Goal: Task Accomplishment & Management: Manage account settings

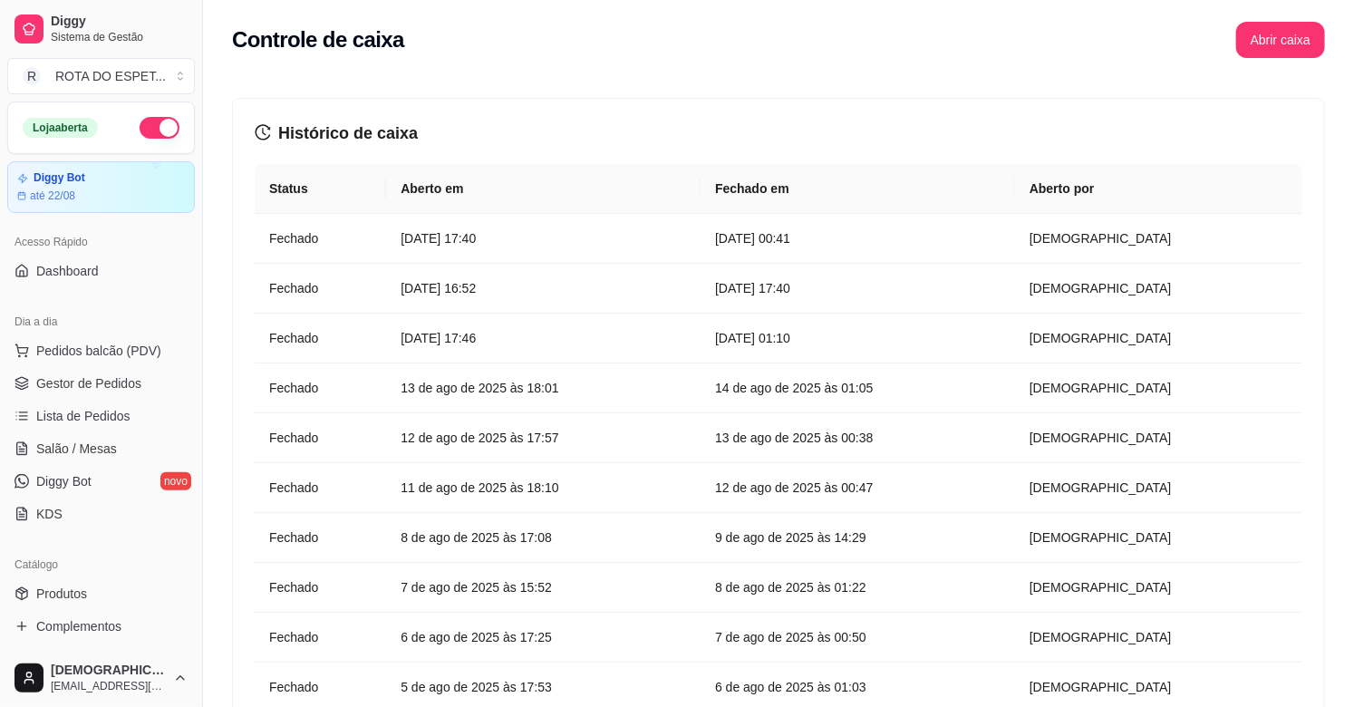
click at [1280, 18] on div "Controle de caixa Abrir caixa" at bounding box center [778, 34] width 1151 height 69
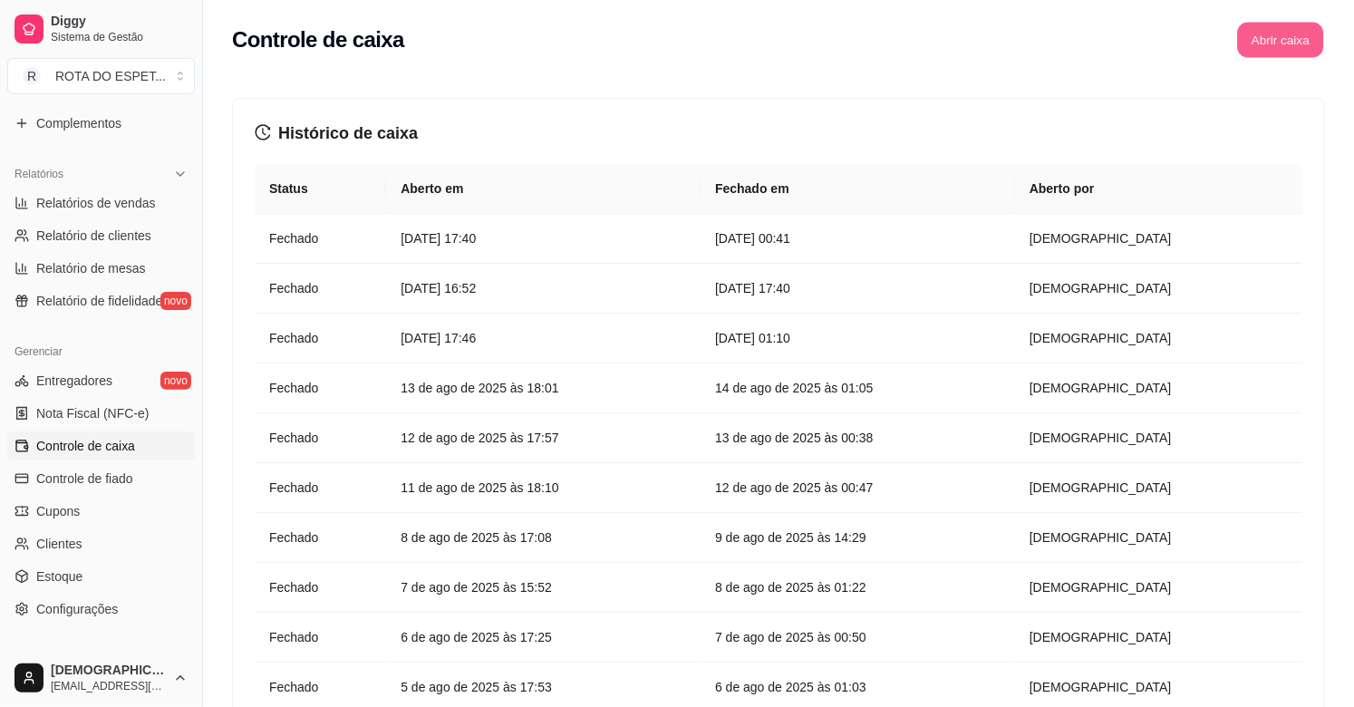
click at [1280, 34] on button "Abrir caixa" at bounding box center [1280, 40] width 86 height 35
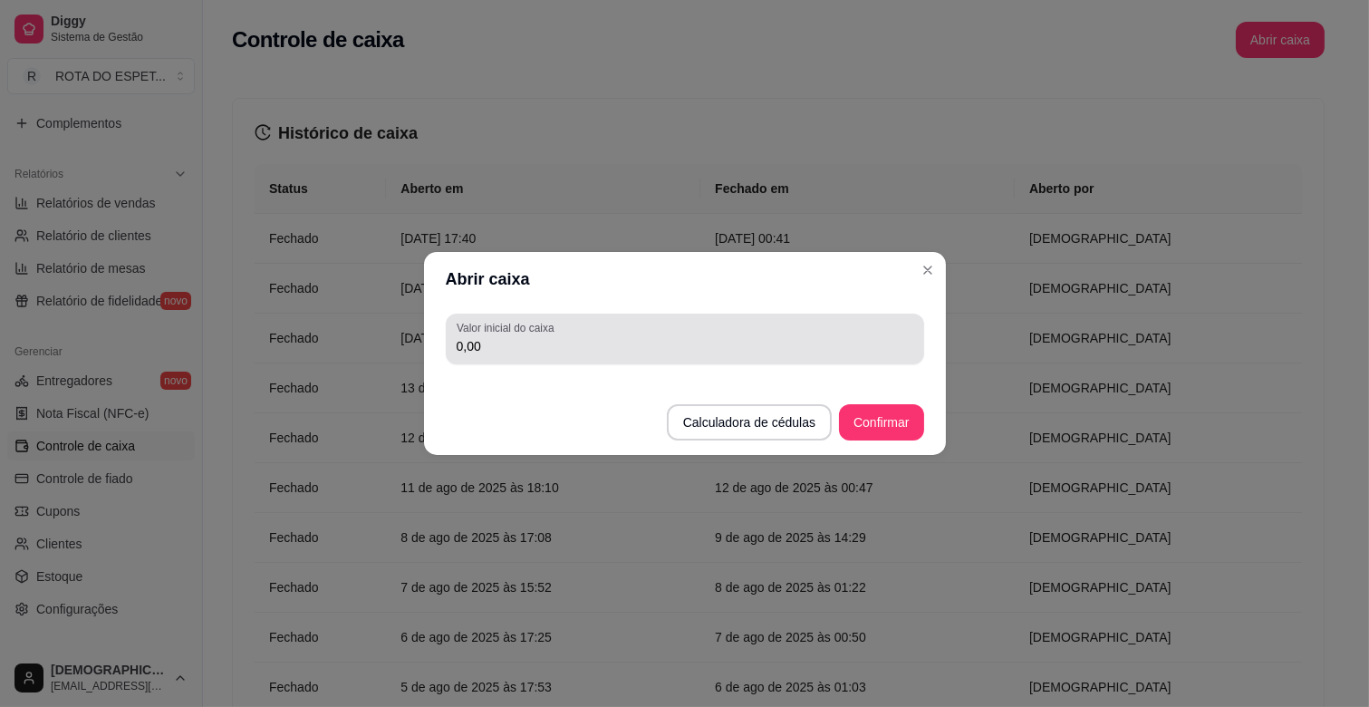
click at [505, 323] on label "Valor inicial do caixa" at bounding box center [508, 327] width 103 height 15
click at [505, 337] on input "0,00" at bounding box center [685, 346] width 457 height 18
click at [505, 323] on label "Valor inicial do caixa" at bounding box center [508, 327] width 103 height 15
click at [505, 337] on input "0,00" at bounding box center [685, 346] width 457 height 18
drag, startPoint x: 505, startPoint y: 323, endPoint x: 505, endPoint y: 351, distance: 27.2
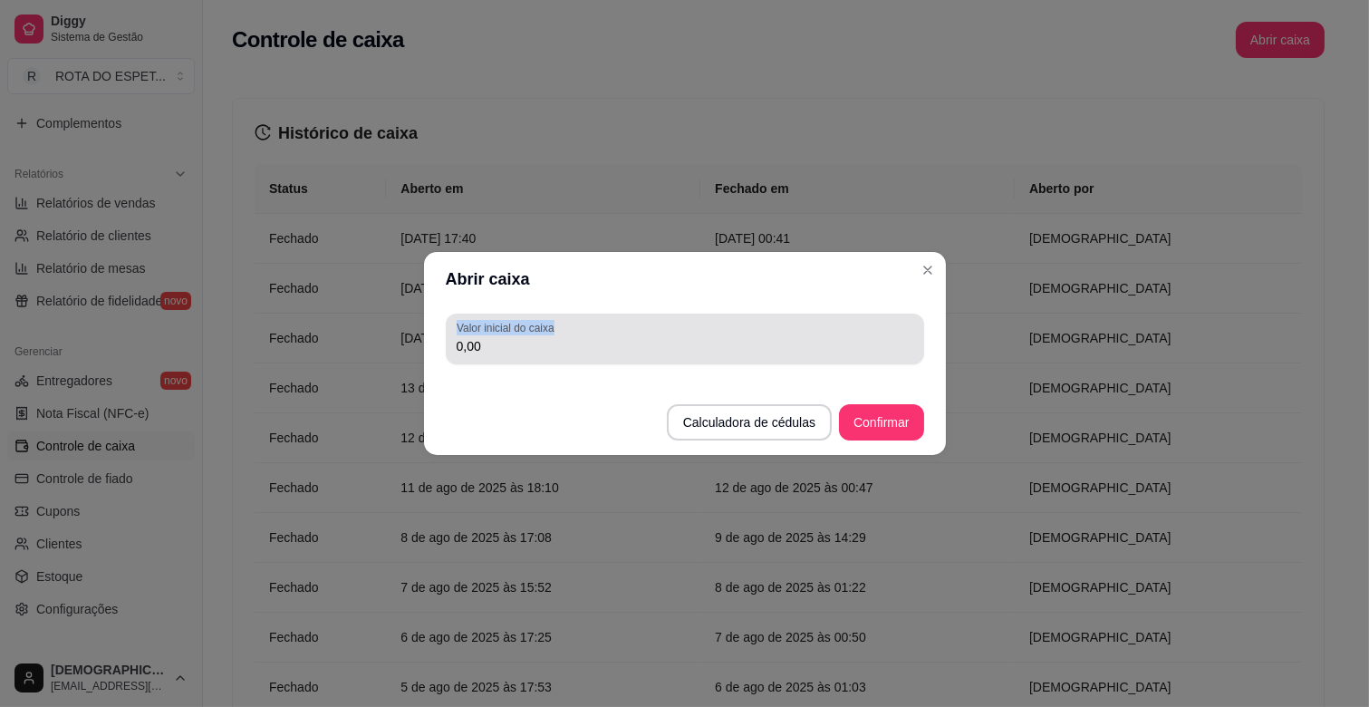
click at [505, 351] on div "Valor inicial do caixa 0,00" at bounding box center [685, 338] width 478 height 51
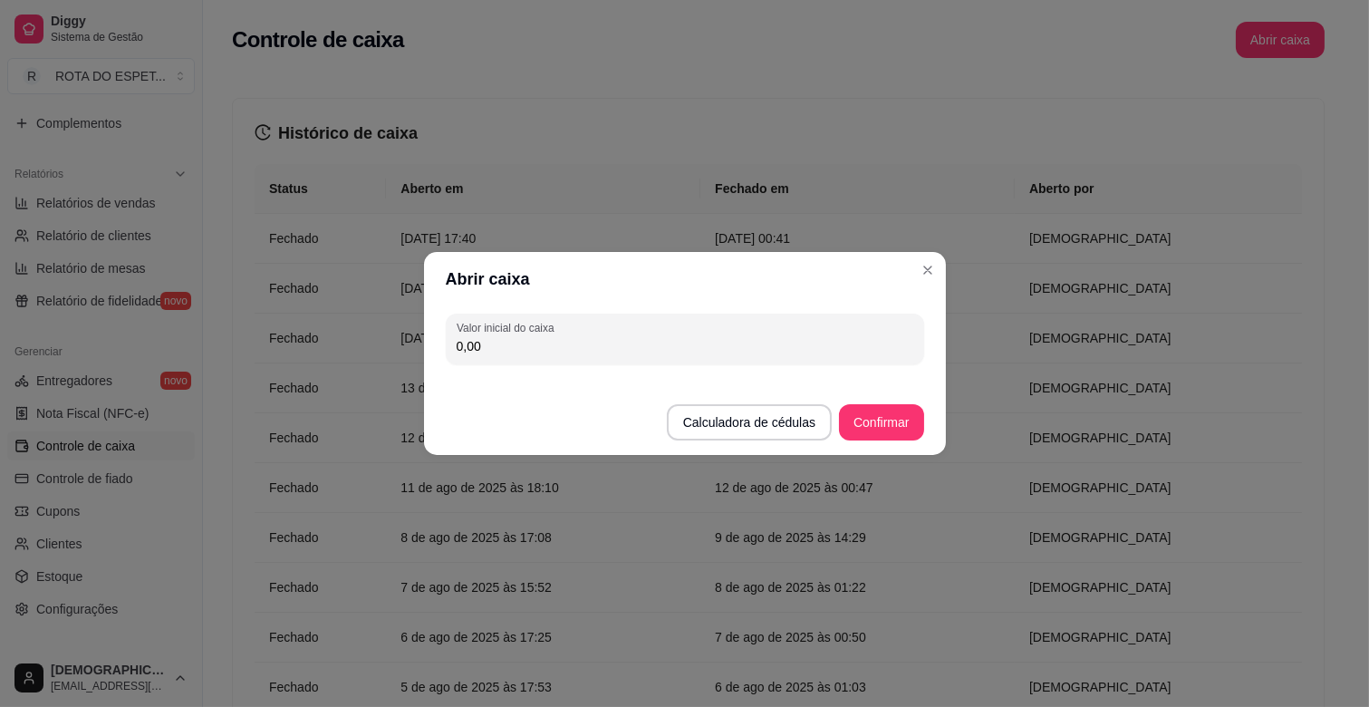
click at [505, 351] on input "0,00" at bounding box center [685, 346] width 457 height 18
type input "200,00"
click at [882, 423] on button "Confirmar" at bounding box center [881, 422] width 82 height 35
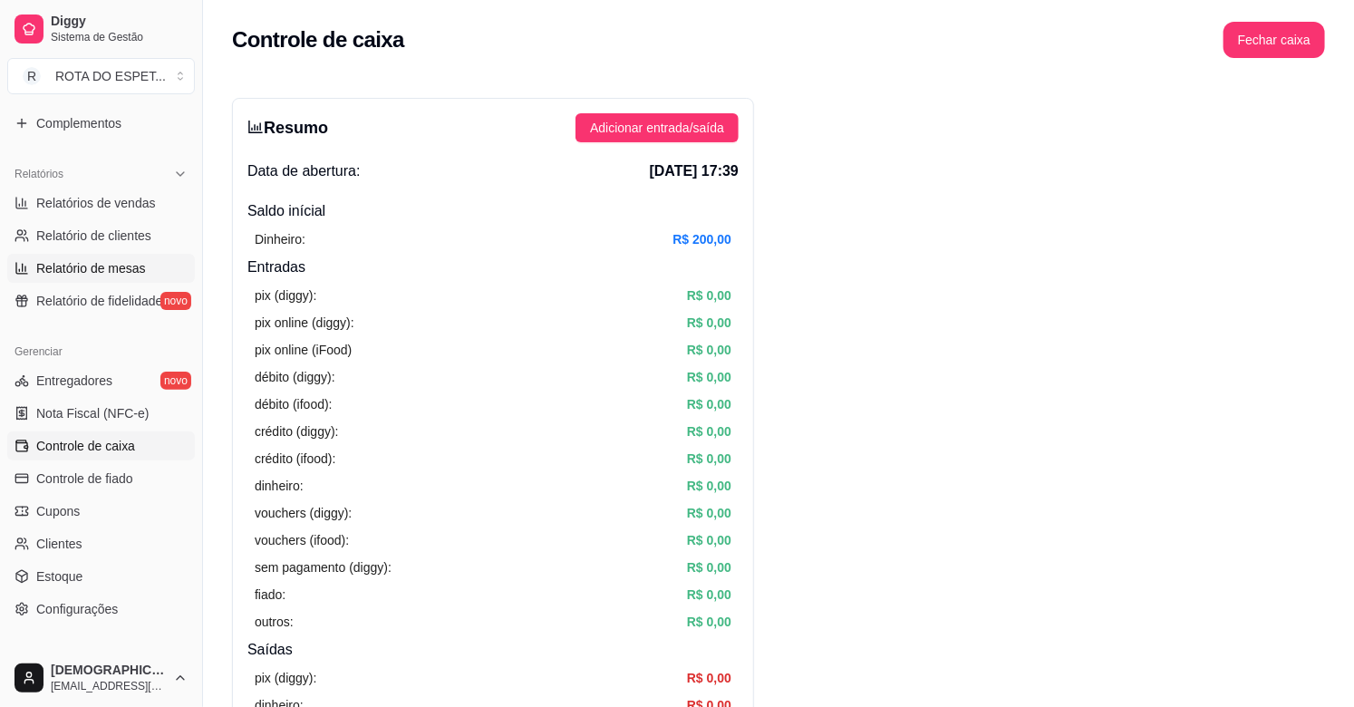
click at [98, 266] on span "Relatório de mesas" at bounding box center [91, 268] width 110 height 18
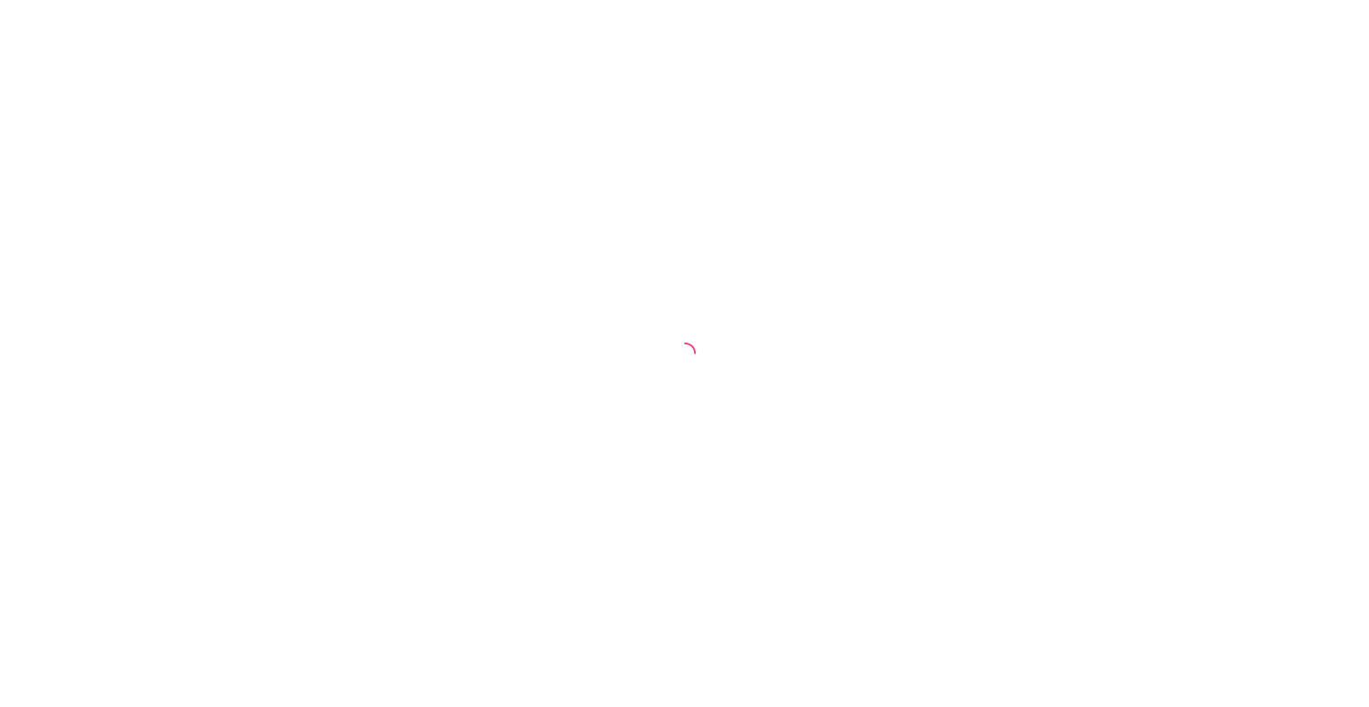
select select "TOTAL_OF_ORDERS"
select select "7"
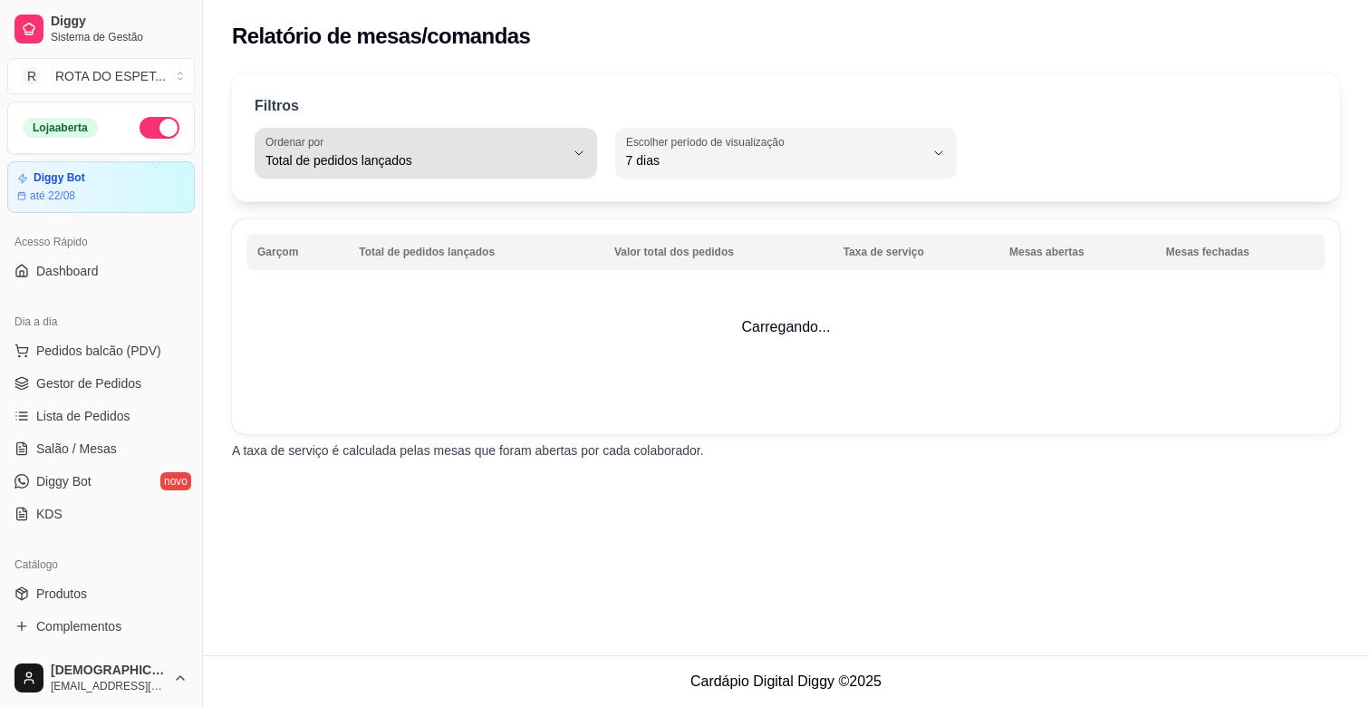
click at [571, 154] on button "Ordenar por Total de pedidos lançados" at bounding box center [426, 153] width 342 height 51
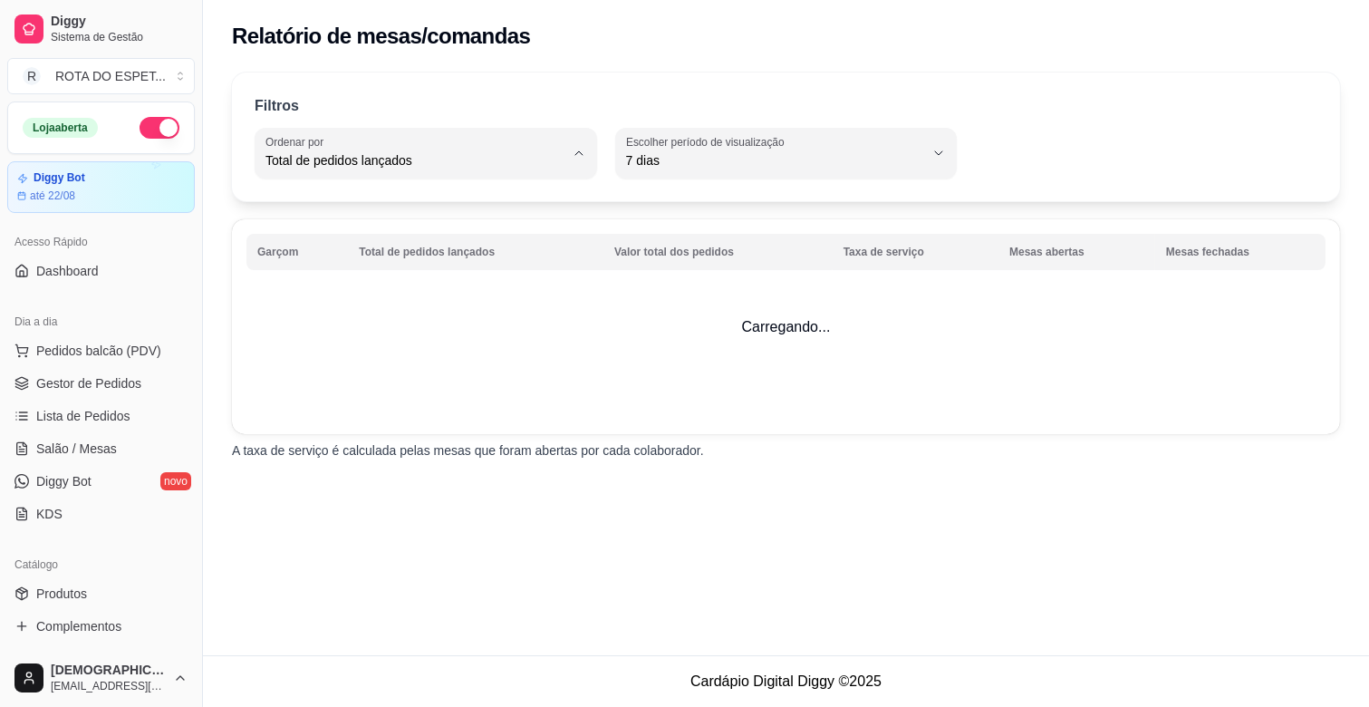
click at [420, 232] on span "Valor total dos pedidos" at bounding box center [417, 233] width 284 height 17
type input "TOTAL_AMOUNT_OF_ORDERS"
select select "TOTAL_AMOUNT_OF_ORDERS"
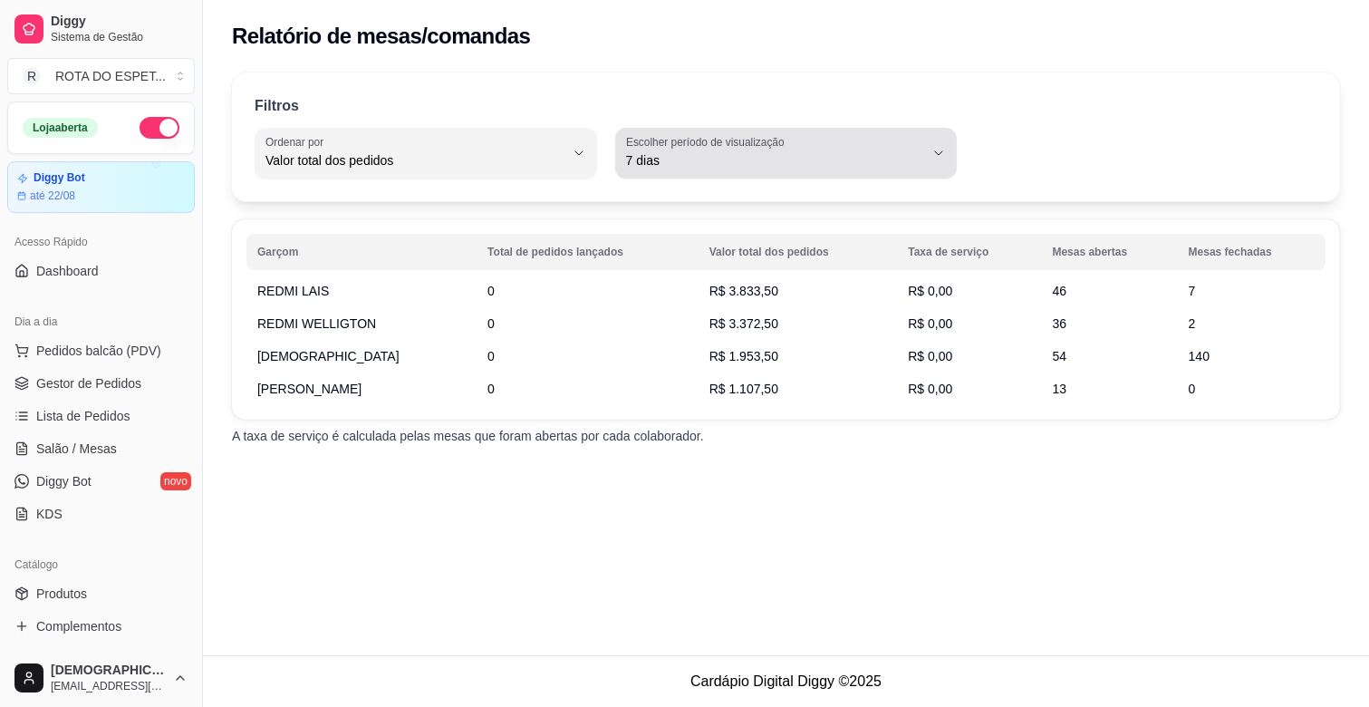
click at [689, 168] on span "7 dias" at bounding box center [775, 160] width 299 height 18
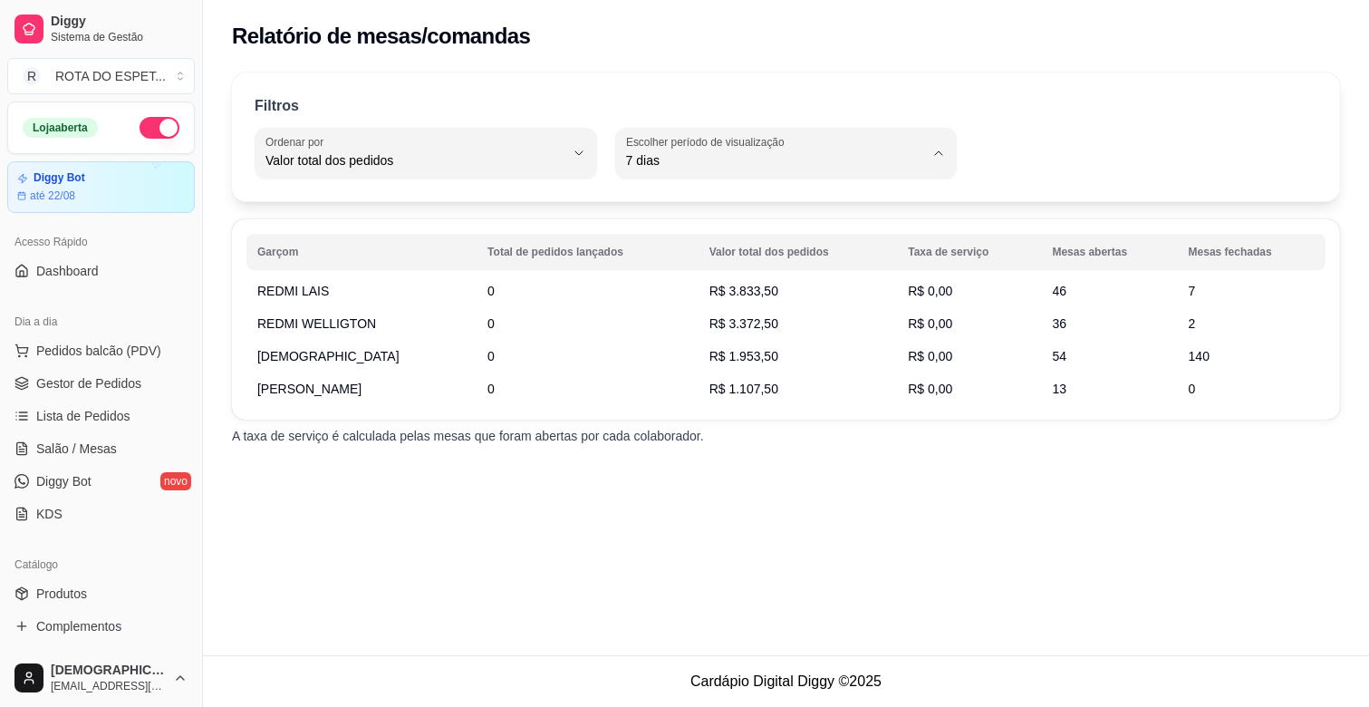
click at [668, 322] on span "30 dias" at bounding box center [778, 321] width 284 height 17
type input "30"
select select "30"
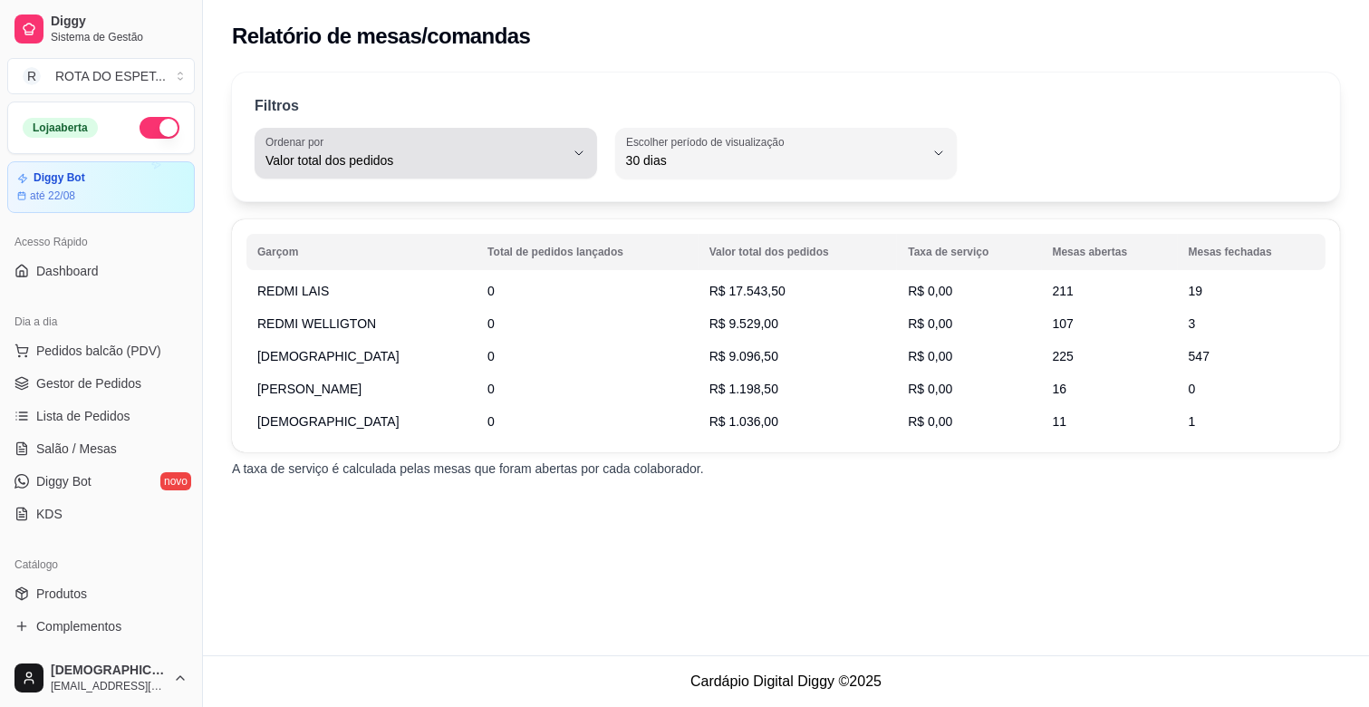
click at [564, 150] on div "Valor total dos pedidos" at bounding box center [414, 153] width 299 height 36
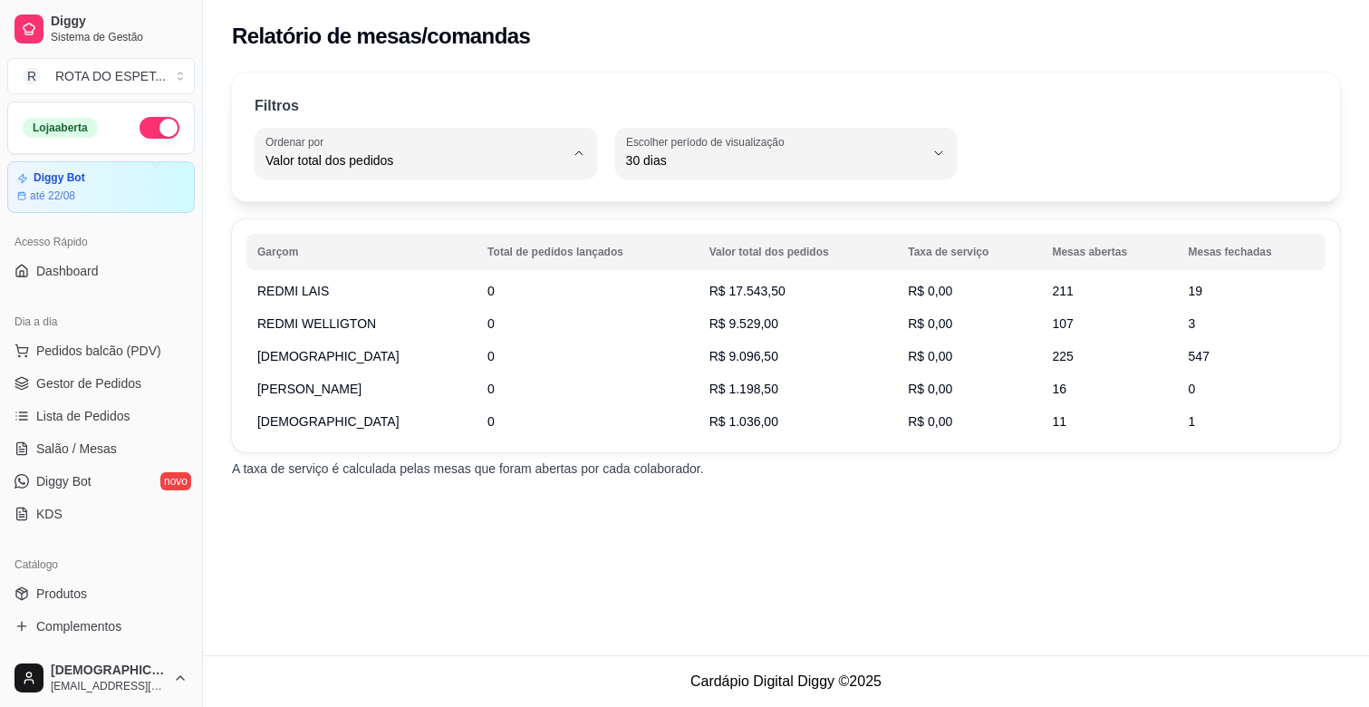
click at [381, 204] on span "Total de pedidos lançados" at bounding box center [417, 203] width 284 height 17
type input "TOTAL_OF_ORDERS"
select select "TOTAL_OF_ORDERS"
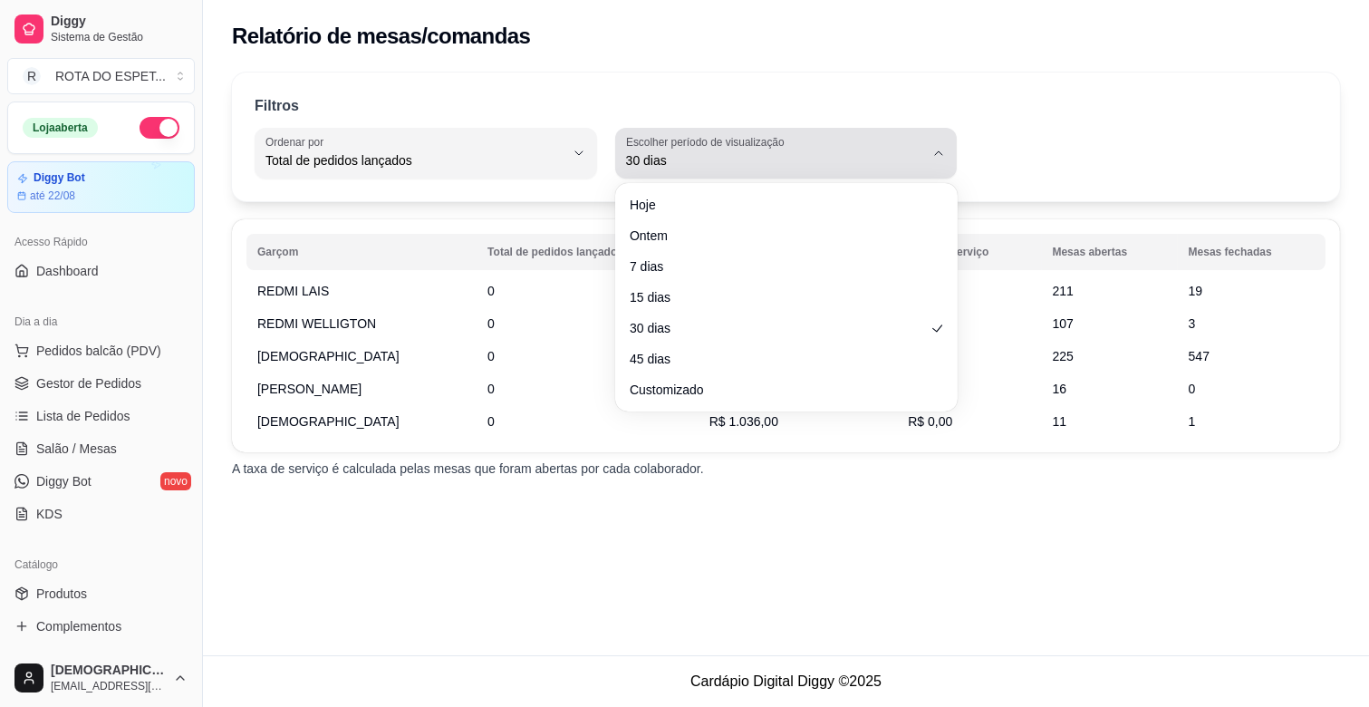
click at [874, 143] on div "30 dias" at bounding box center [775, 153] width 299 height 36
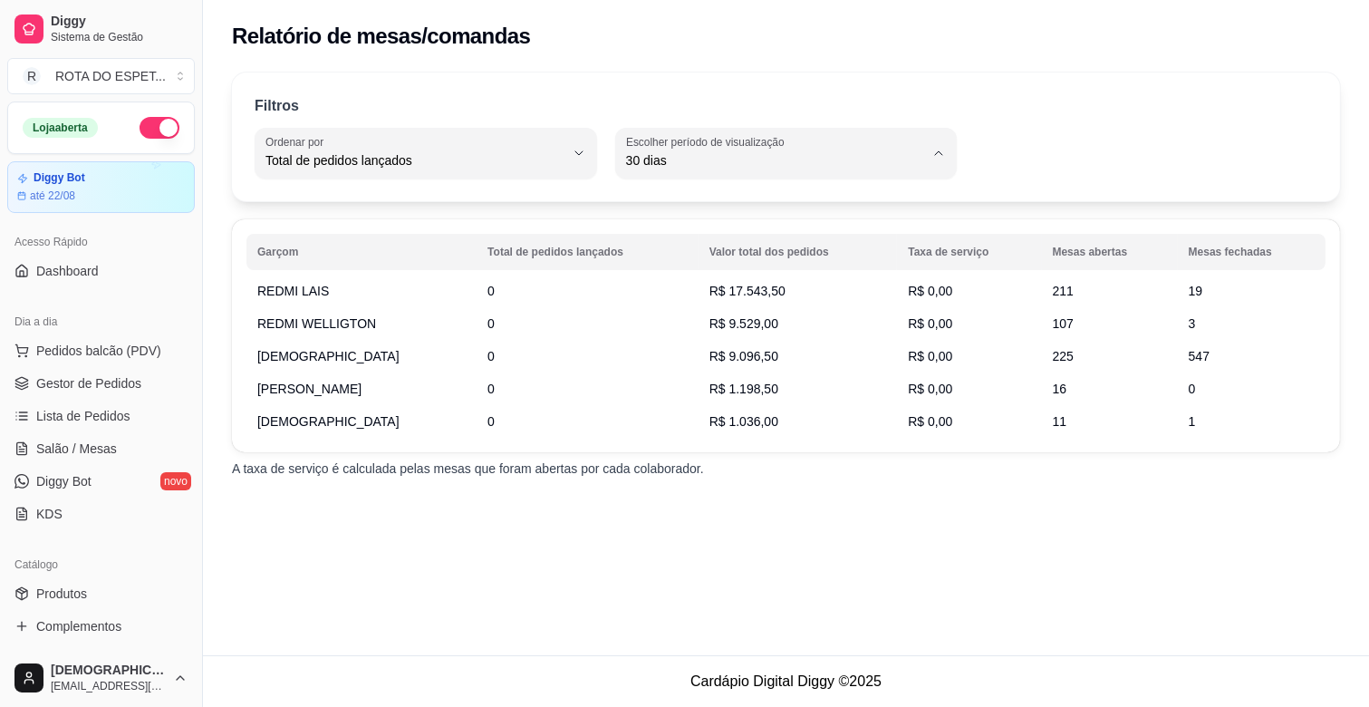
click at [718, 390] on span "Customizado" at bounding box center [778, 380] width 284 height 17
type input "-1"
select select "-1"
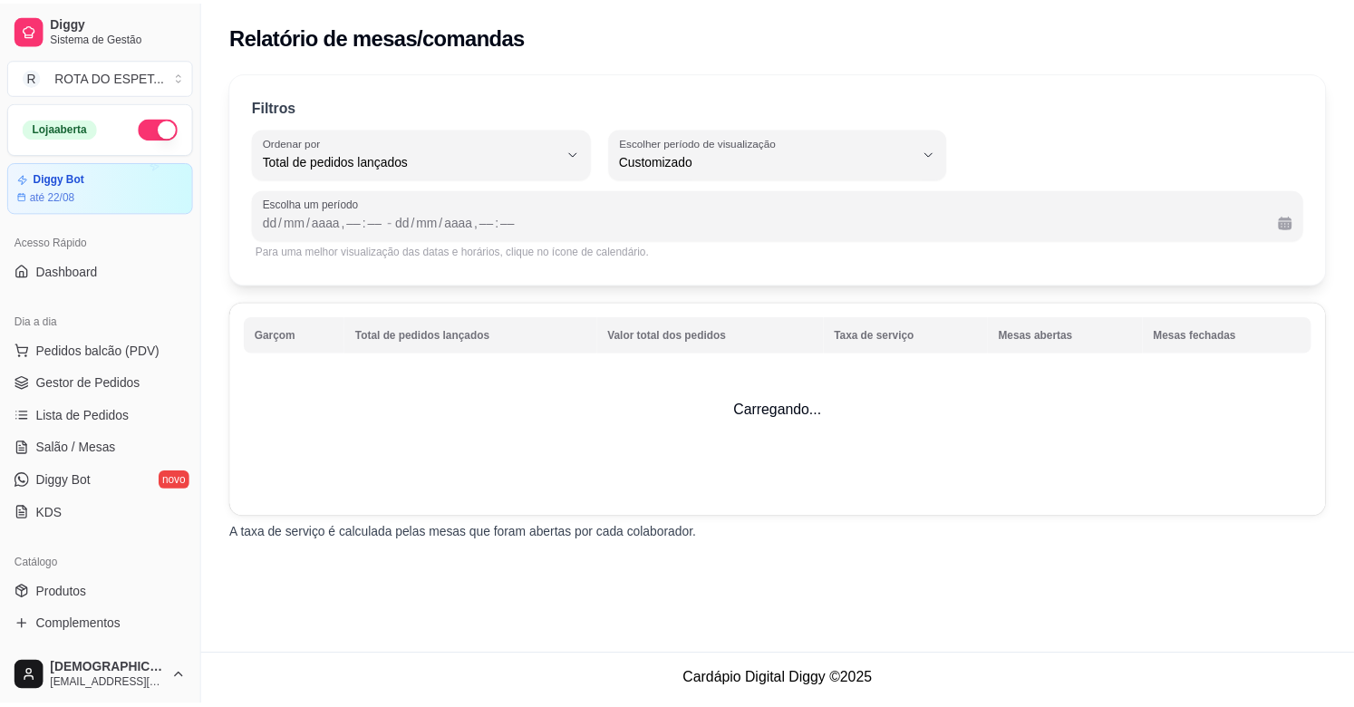
scroll to position [16, 0]
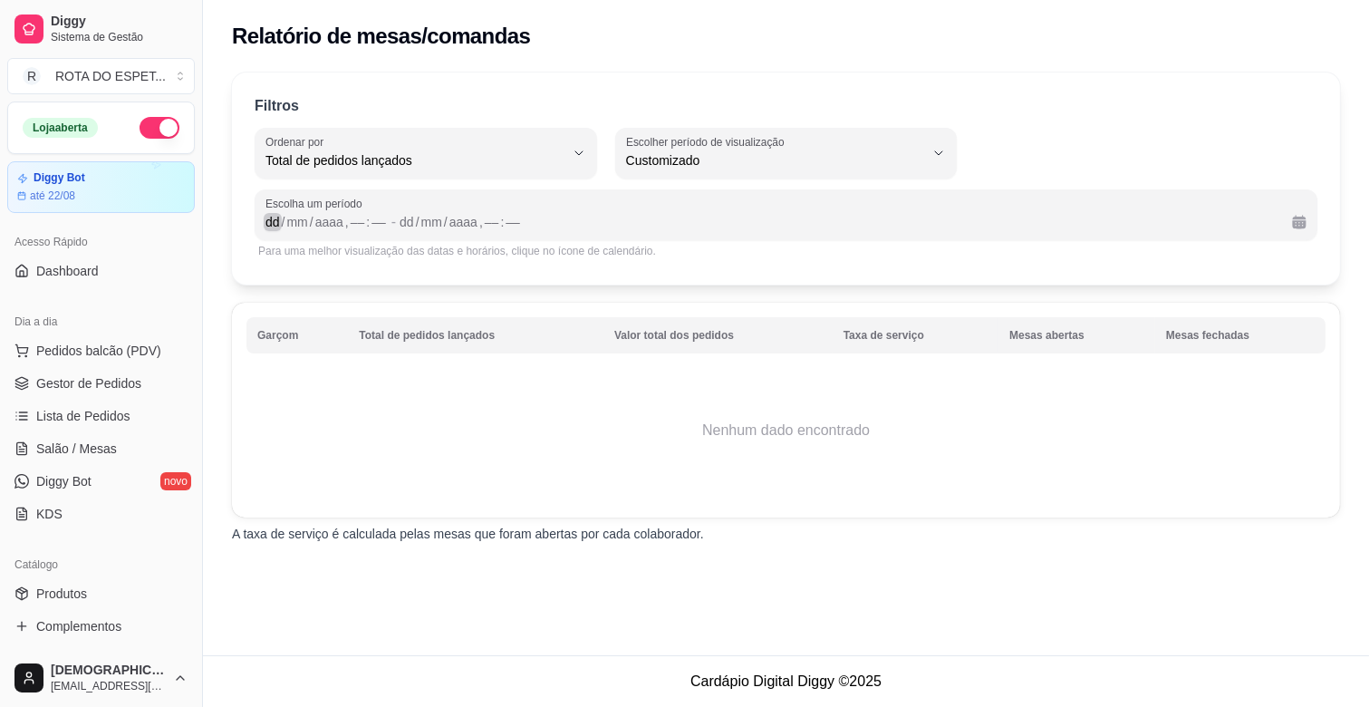
click at [278, 227] on div "dd" at bounding box center [273, 222] width 18 height 18
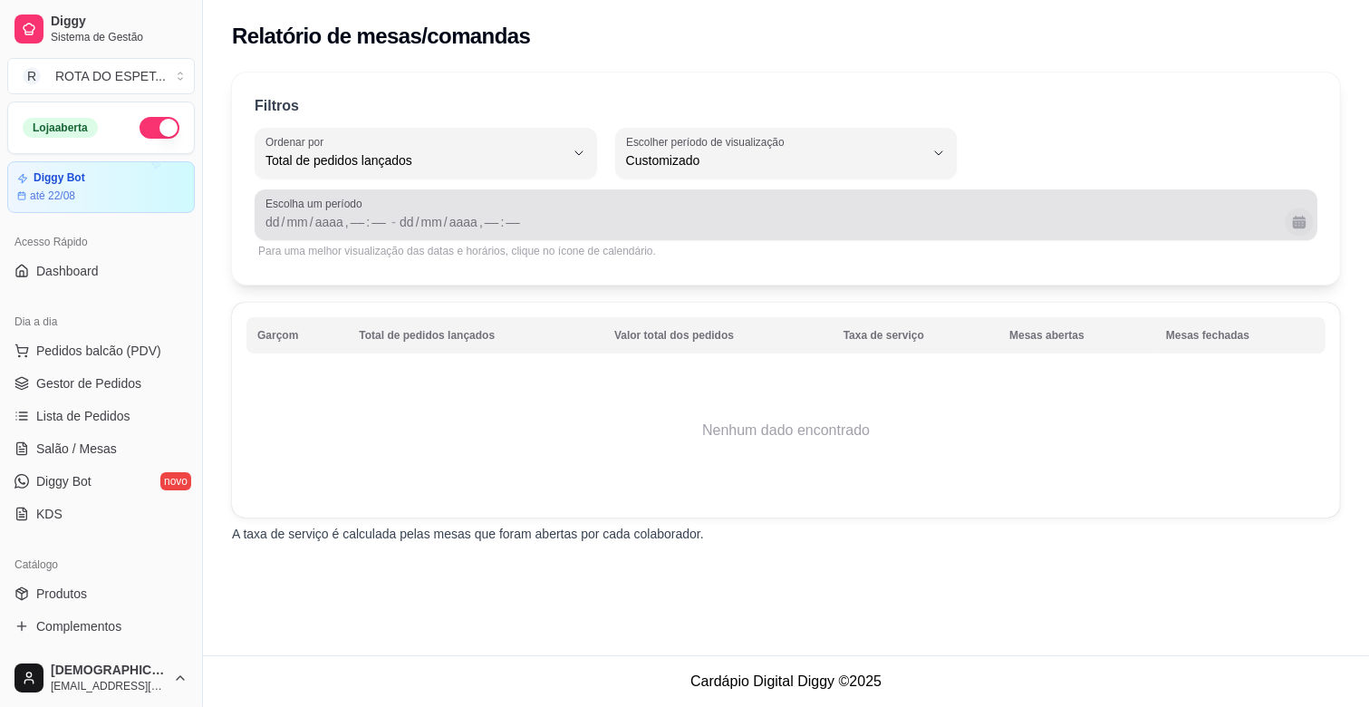
click at [1290, 222] on button "Calendário" at bounding box center [1299, 221] width 28 height 28
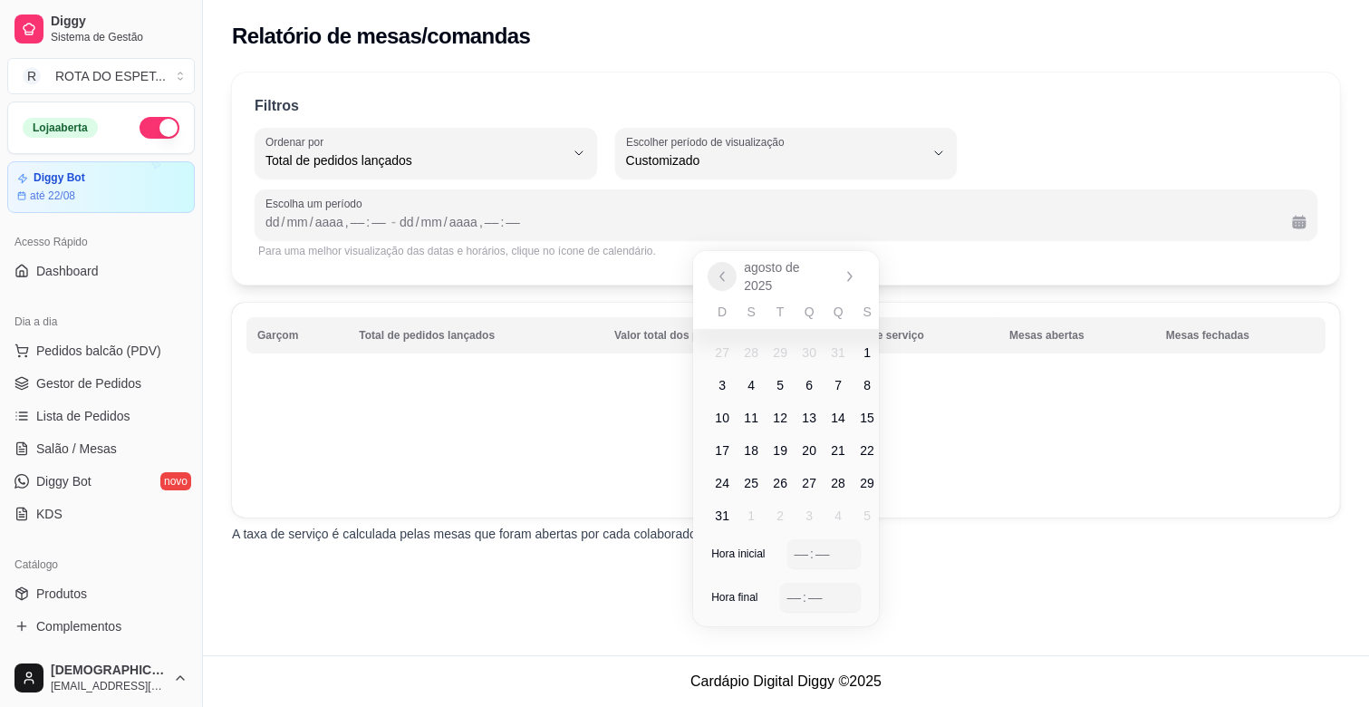
click at [718, 274] on icon "Anterior" at bounding box center [722, 276] width 14 height 14
click at [786, 347] on span "1" at bounding box center [780, 345] width 29 height 29
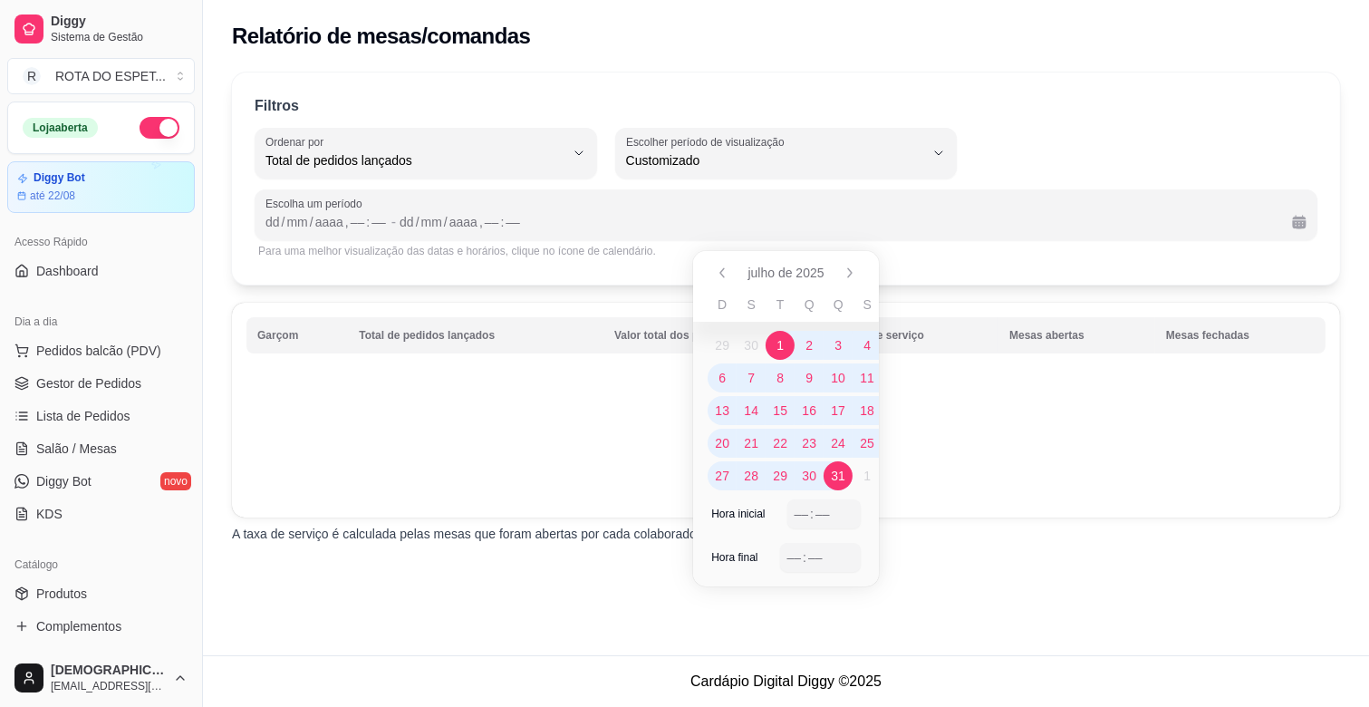
click at [844, 467] on span "31" at bounding box center [838, 476] width 14 height 18
click at [813, 523] on div "–– : ––" at bounding box center [824, 514] width 59 height 22
click at [789, 550] on div "––" at bounding box center [795, 557] width 18 height 18
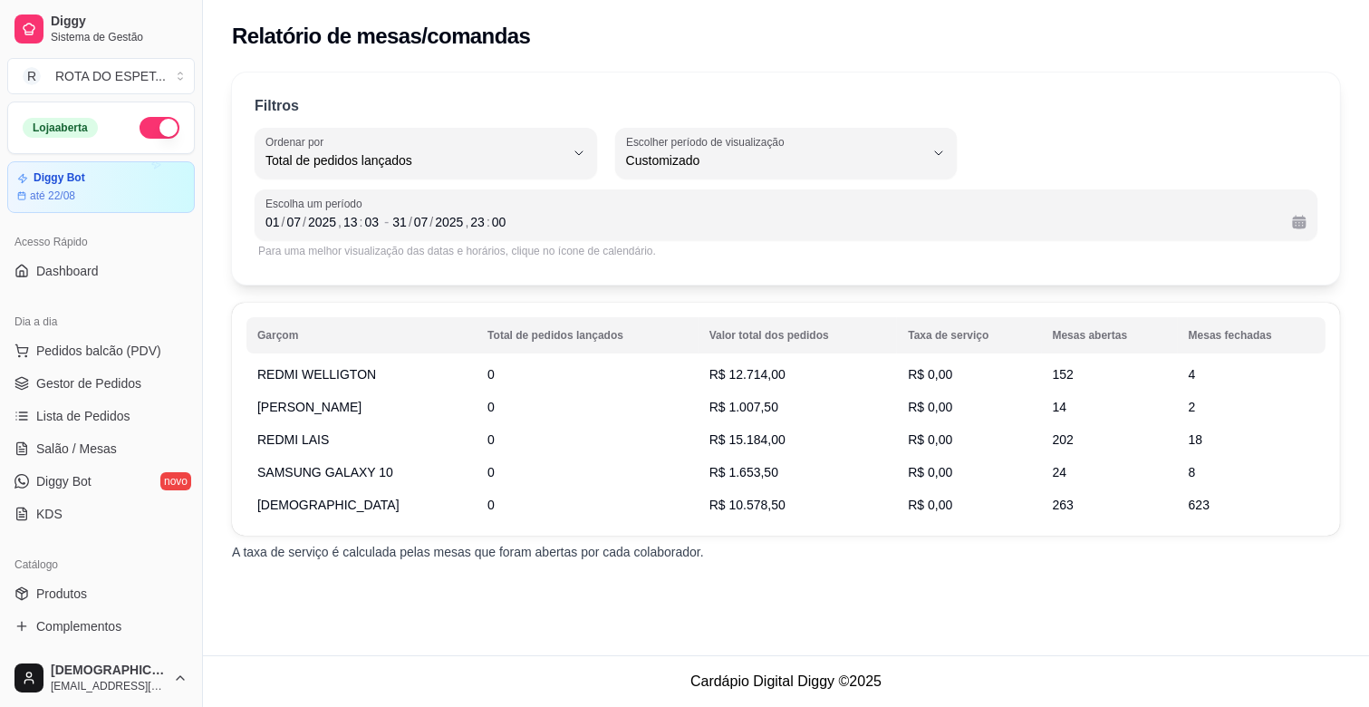
click at [909, 564] on div "Relatório de mesas/comandas Filtros TOTAL_OF_ORDERS Ordenar por Total de pedido…" at bounding box center [786, 327] width 1166 height 655
click at [101, 385] on span "Gestor de Pedidos" at bounding box center [88, 383] width 105 height 18
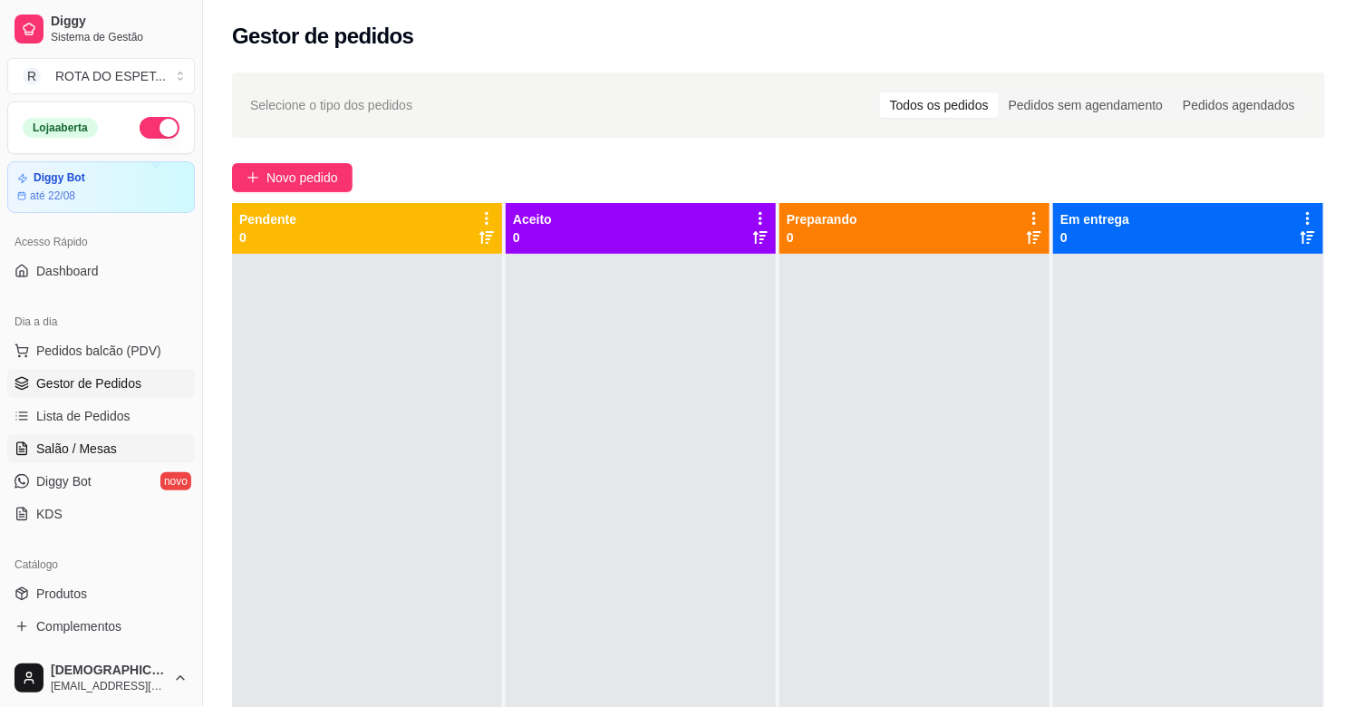
click at [75, 445] on span "Salão / Mesas" at bounding box center [76, 448] width 81 height 18
